Goal: Transaction & Acquisition: Book appointment/travel/reservation

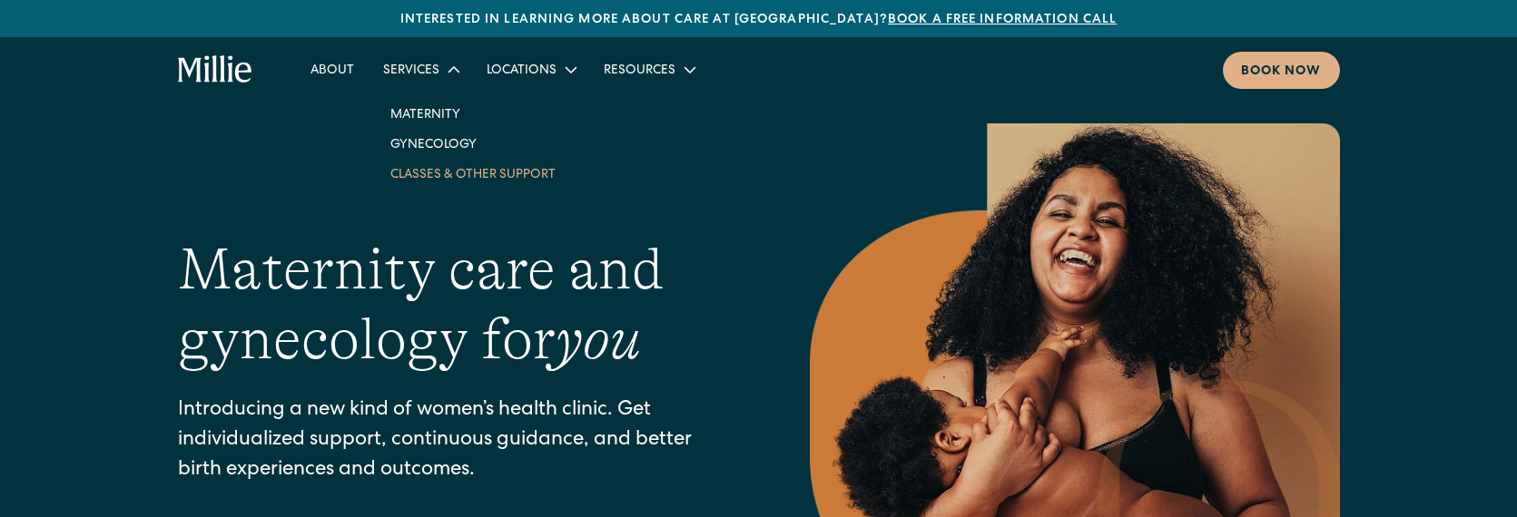
click at [446, 181] on link "Classes & Other Support" at bounding box center [473, 174] width 194 height 30
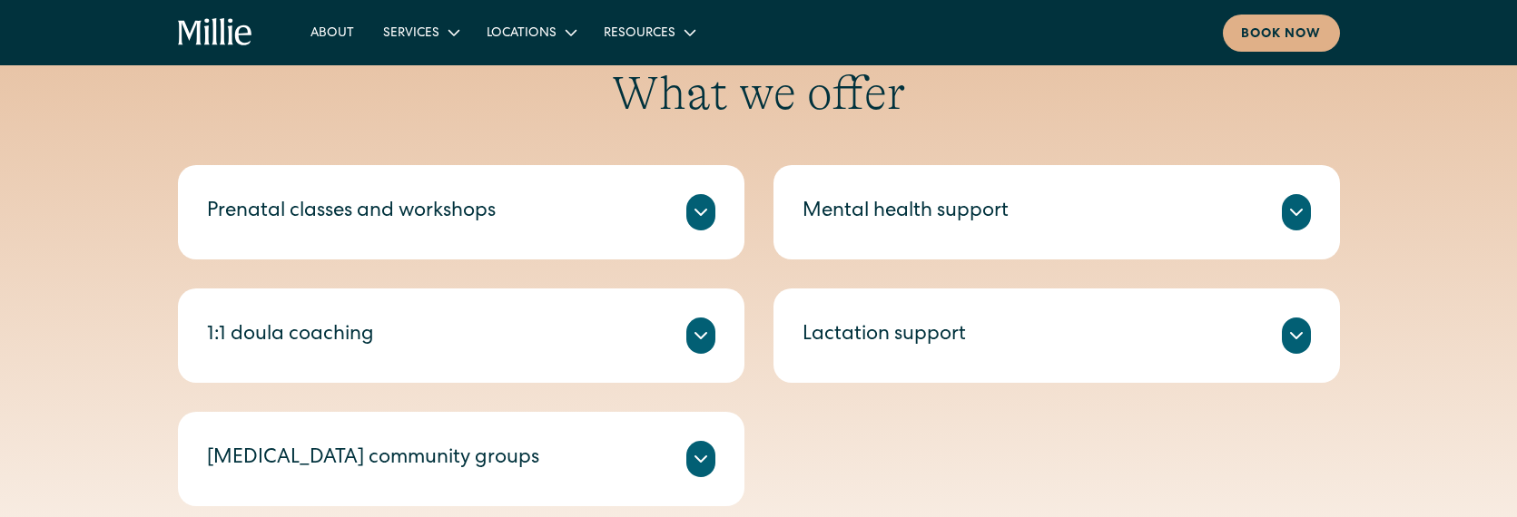
scroll to position [682, 0]
click at [859, 215] on div "Mental health support" at bounding box center [905, 211] width 206 height 30
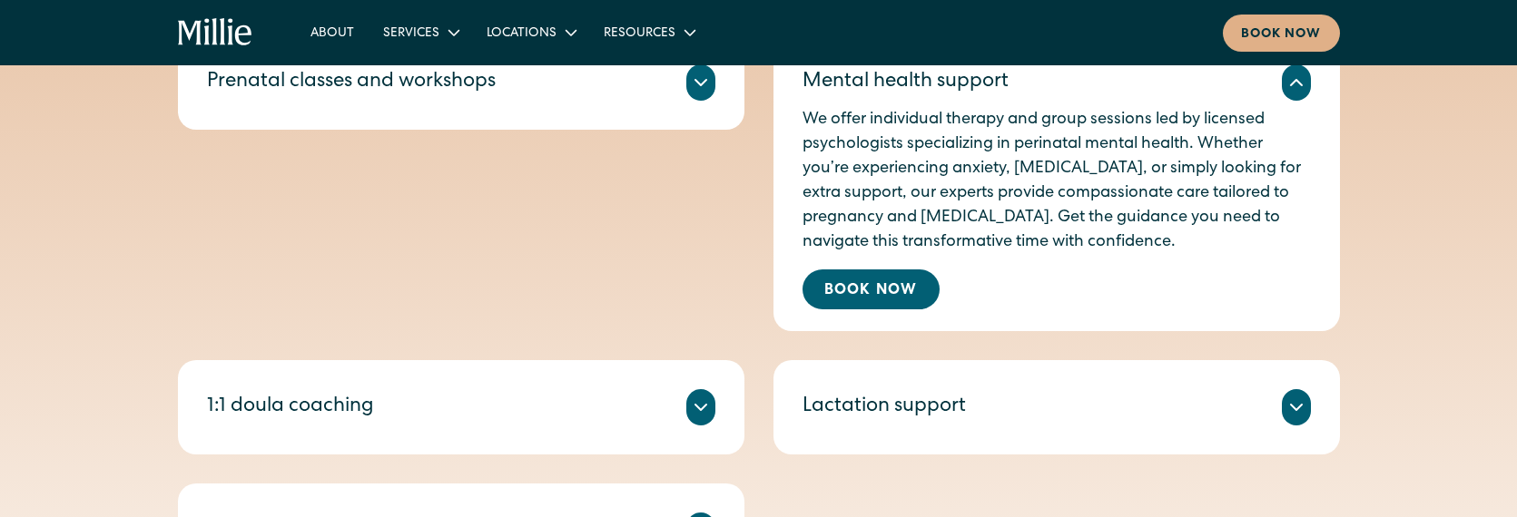
scroll to position [831, 0]
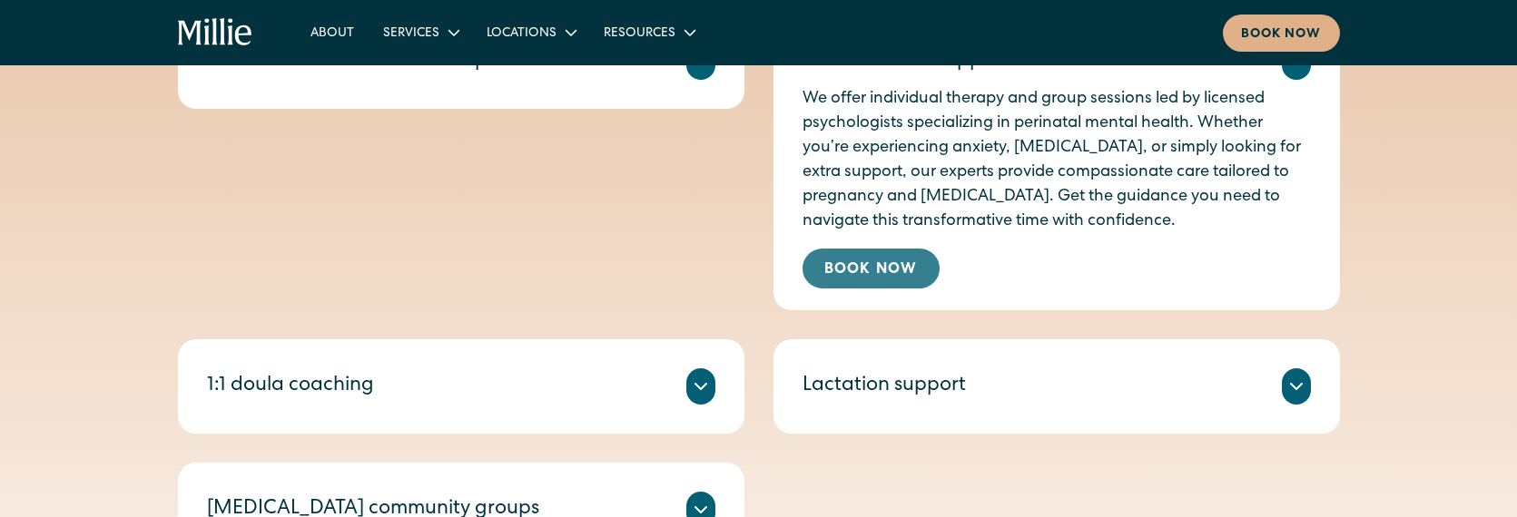
click at [897, 278] on link "Book Now" at bounding box center [870, 269] width 137 height 40
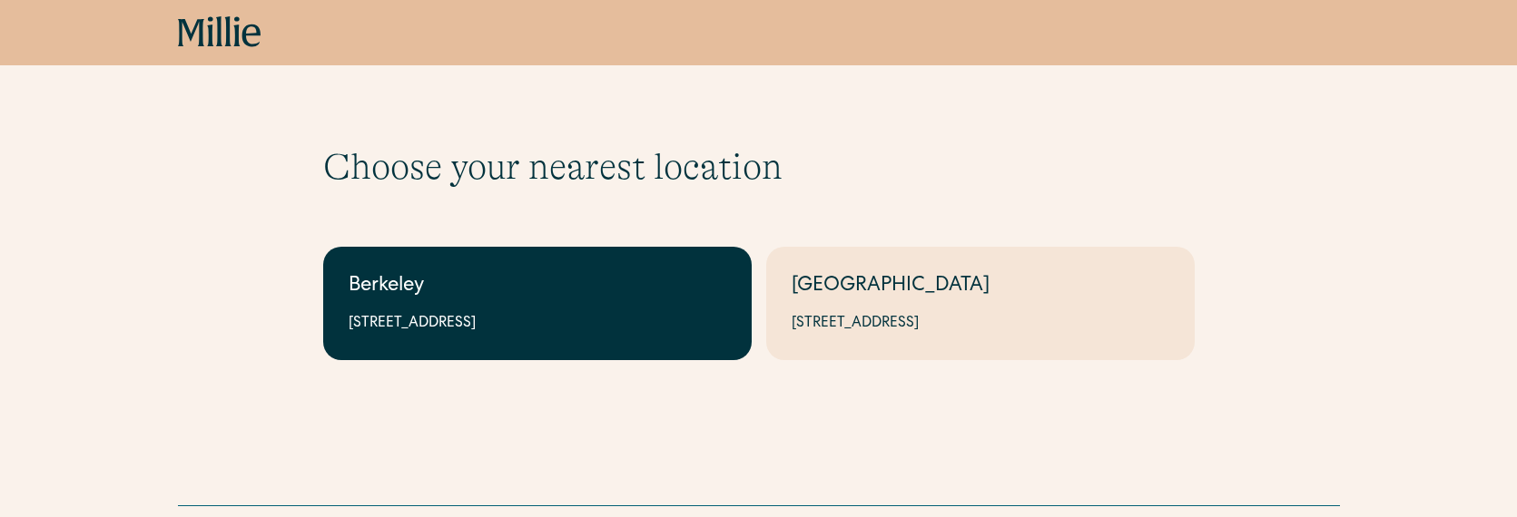
click at [497, 317] on div "2999 Regent St, Suite 524, Berkeley, CA 94705" at bounding box center [538, 324] width 378 height 22
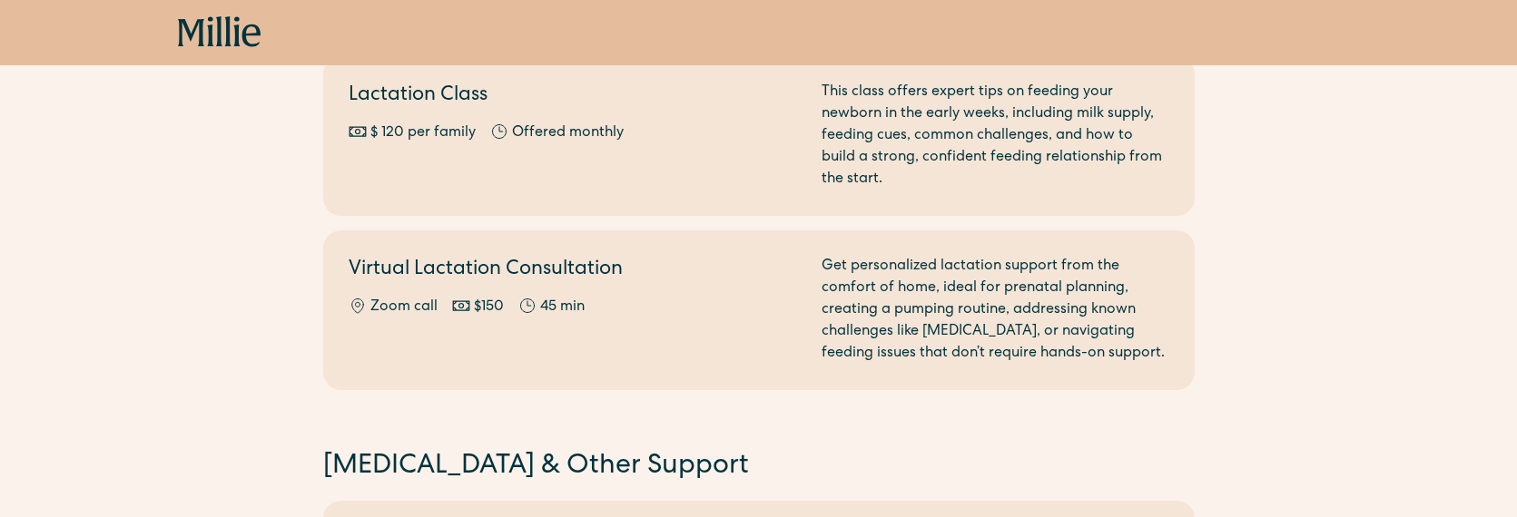
scroll to position [932, 0]
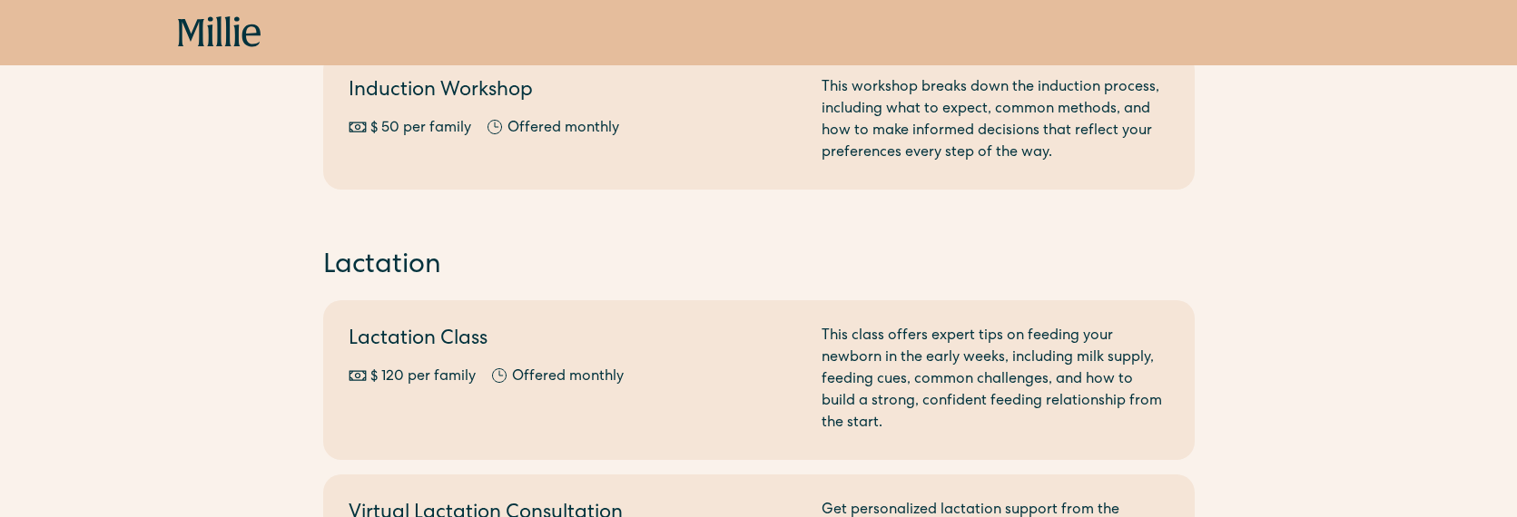
click at [231, 33] on icon at bounding box center [220, 32] width 84 height 33
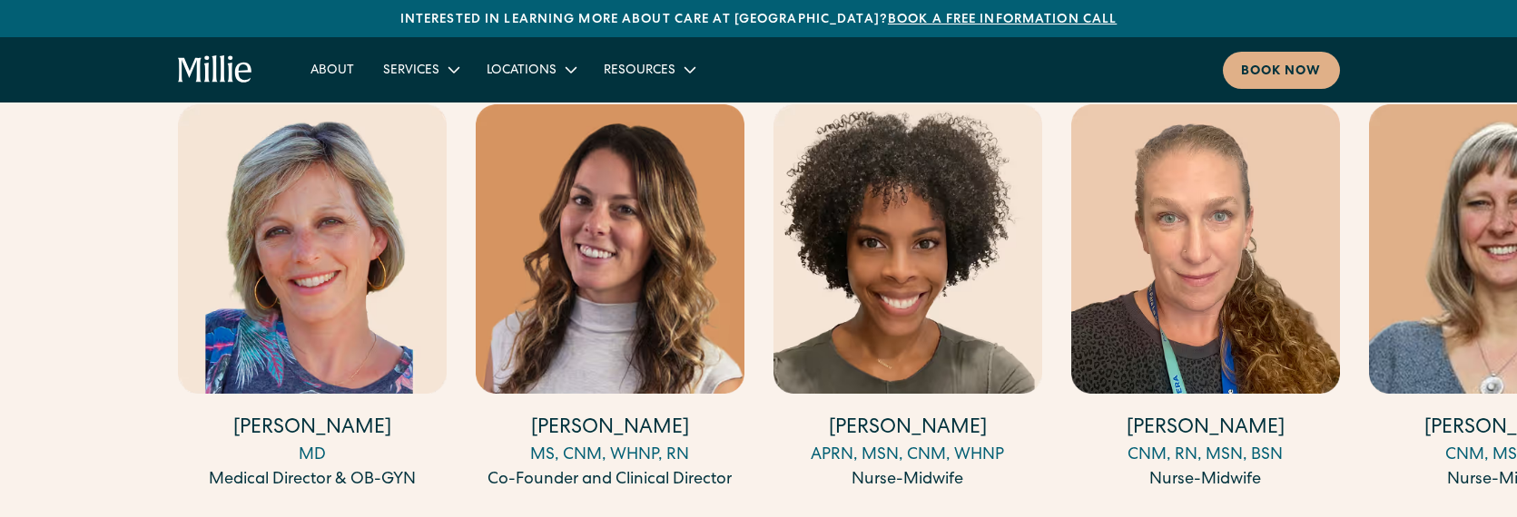
scroll to position [5106, 0]
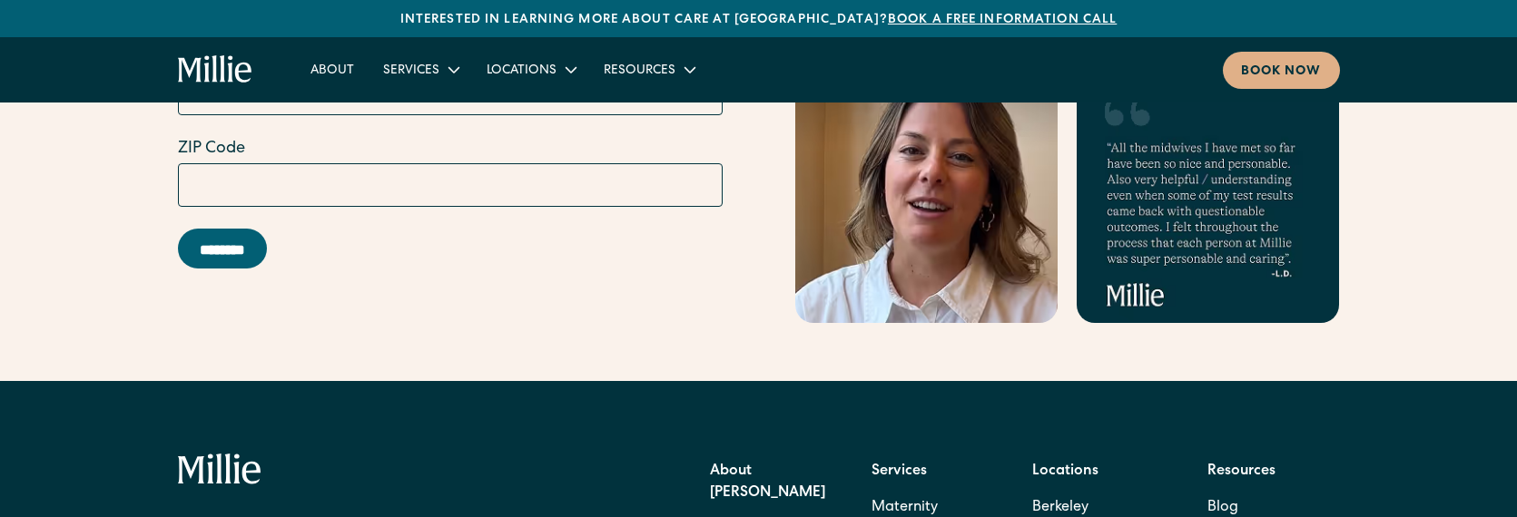
scroll to position [7274, 0]
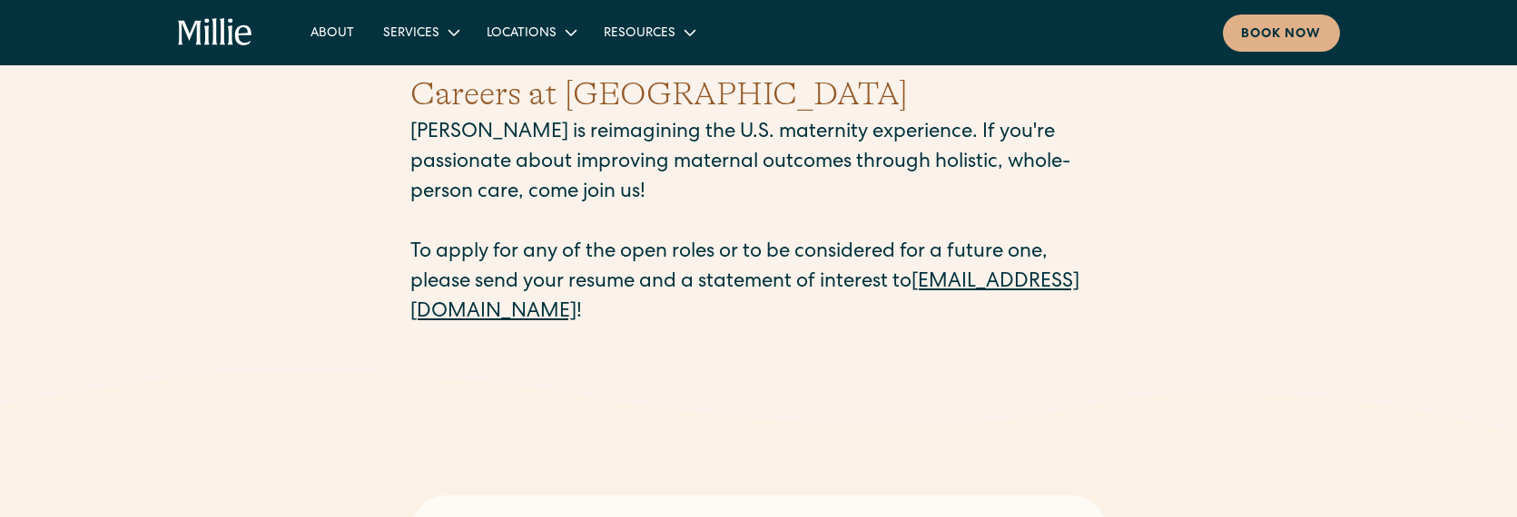
scroll to position [70, 0]
